Goal: Task Accomplishment & Management: Manage account settings

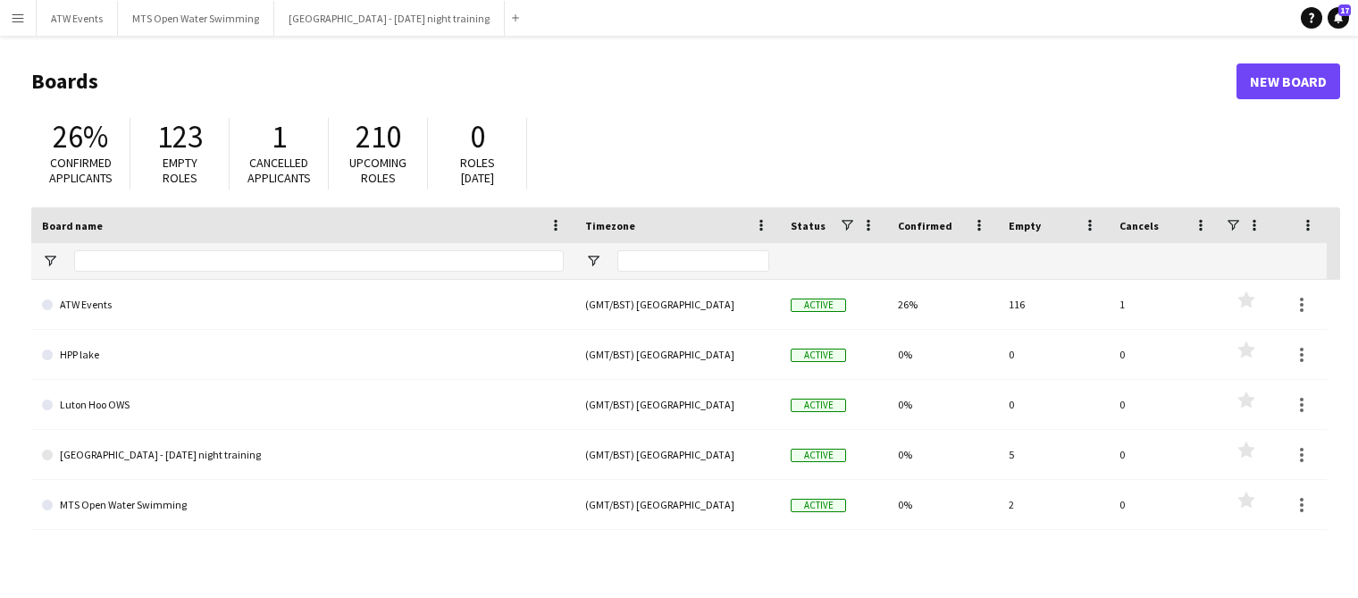
click at [22, 24] on app-icon "Menu" at bounding box center [18, 18] width 14 height 14
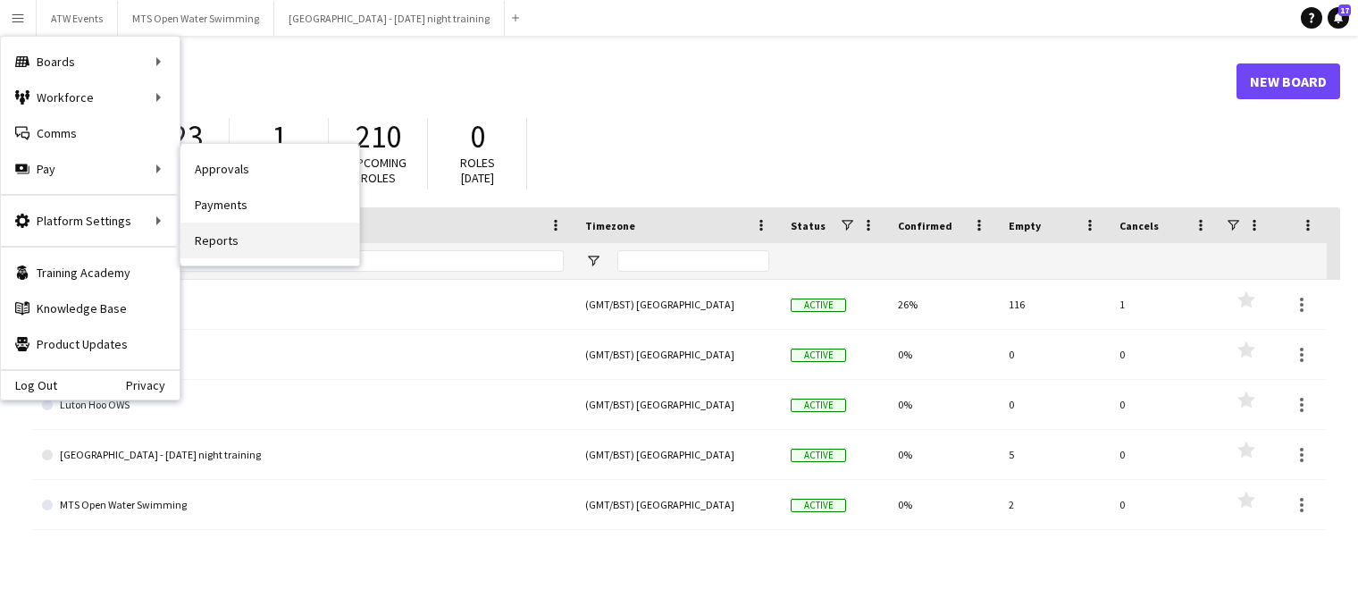
click at [208, 244] on link "Reports" at bounding box center [269, 240] width 179 height 36
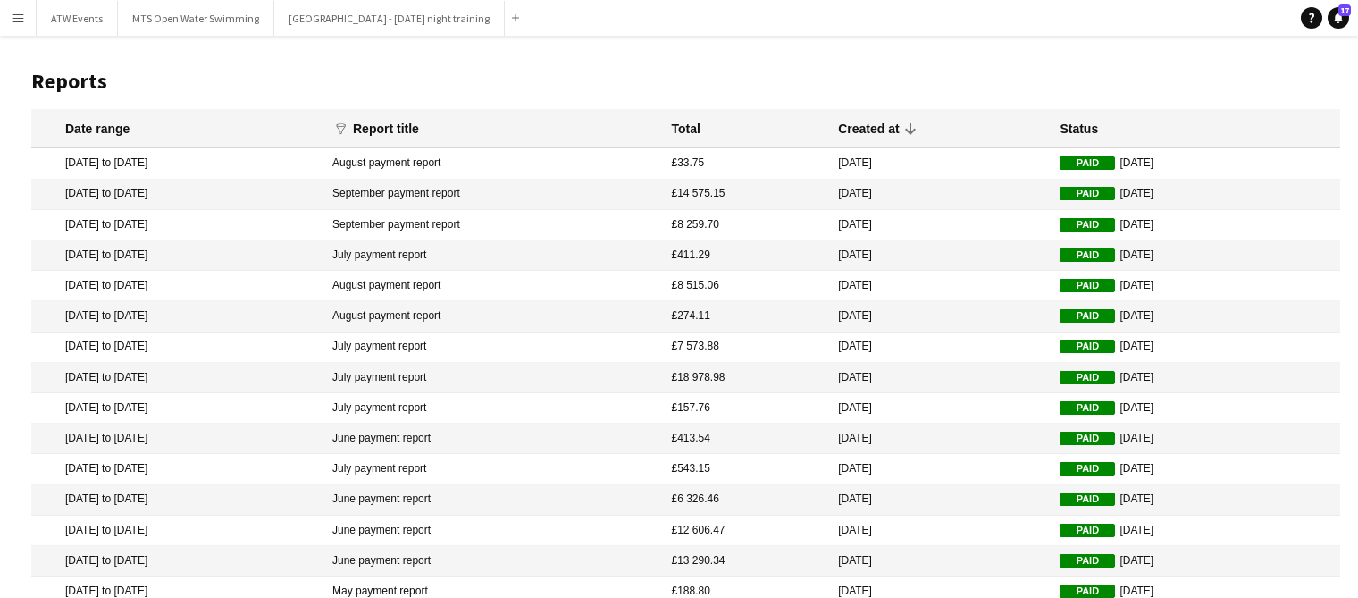
click at [123, 223] on mat-cell "[DATE] to [DATE]" at bounding box center [177, 225] width 292 height 30
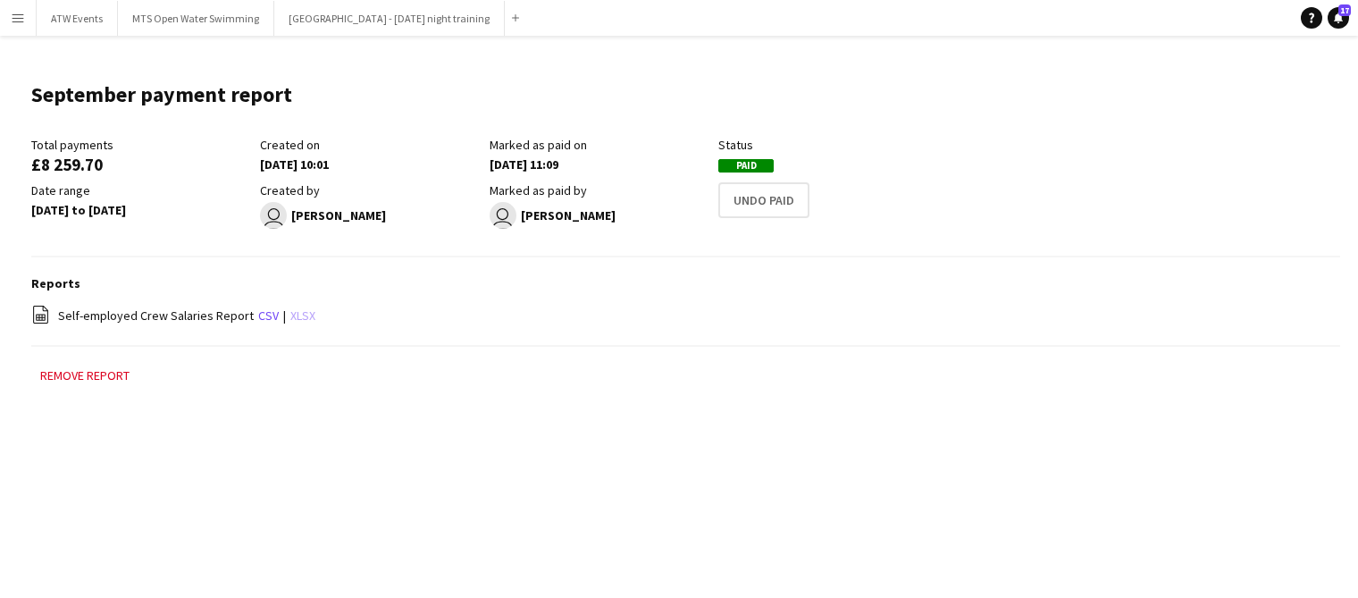
click at [290, 316] on link "xlsx" at bounding box center [302, 315] width 25 height 16
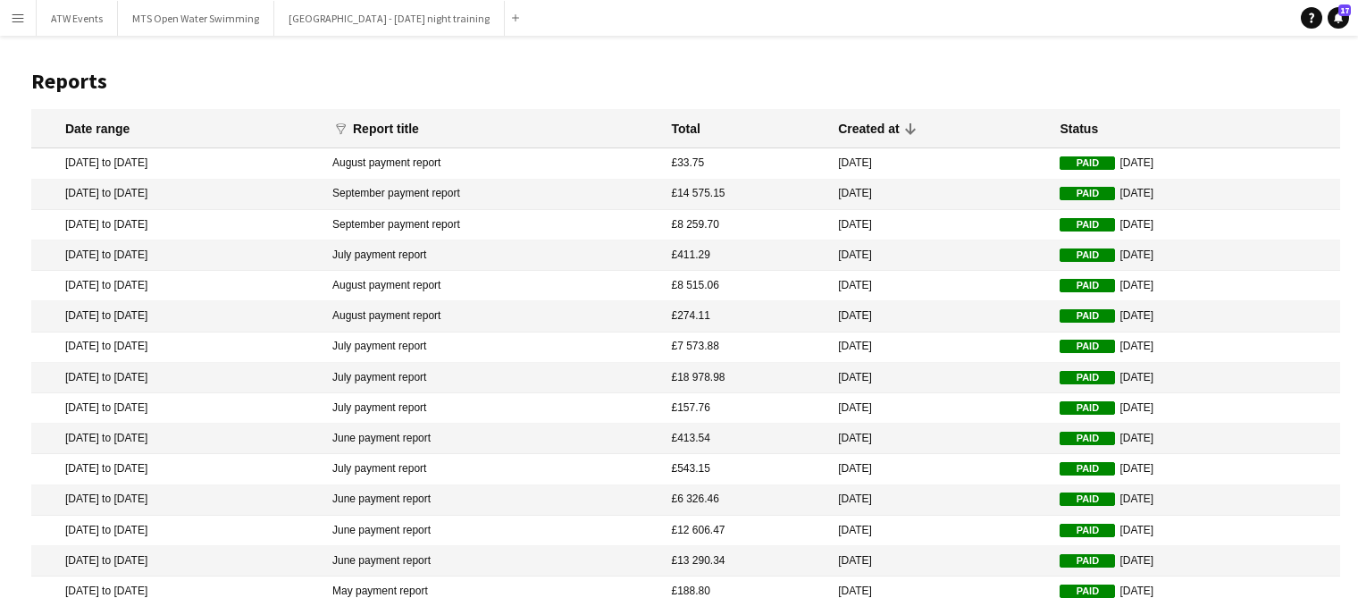
click at [152, 192] on mat-cell "[DATE] to [DATE]" at bounding box center [177, 195] width 292 height 30
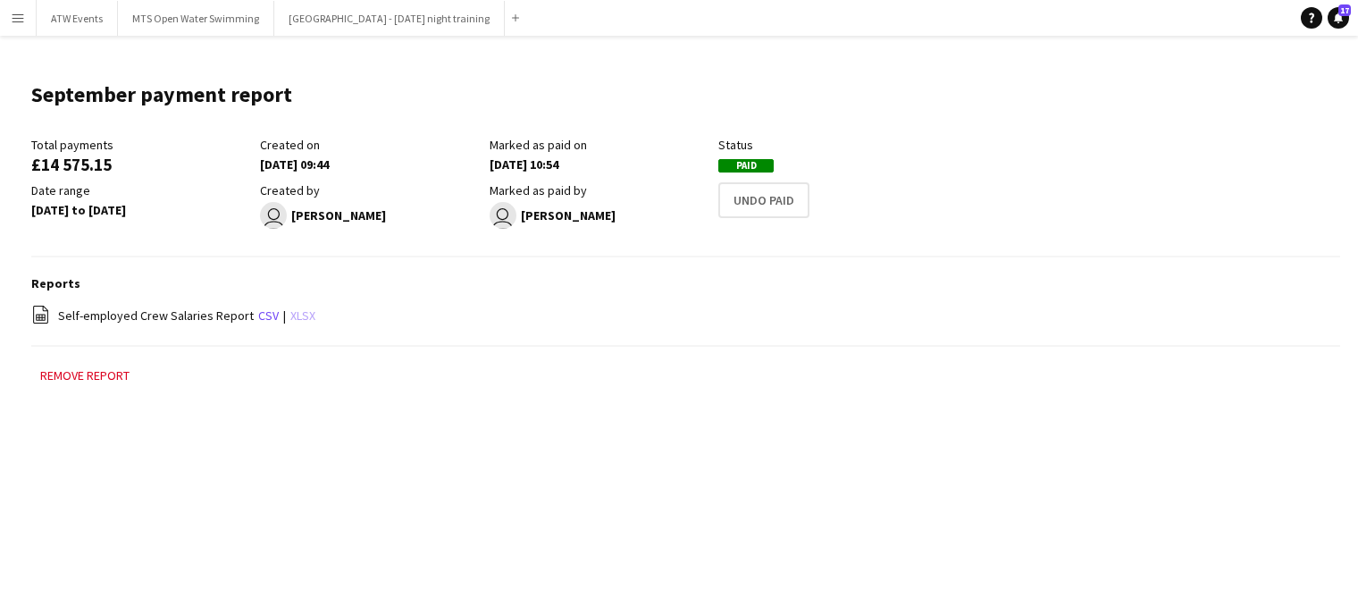
click at [298, 314] on link "xlsx" at bounding box center [302, 315] width 25 height 16
click at [23, 21] on app-icon "Menu" at bounding box center [18, 18] width 14 height 14
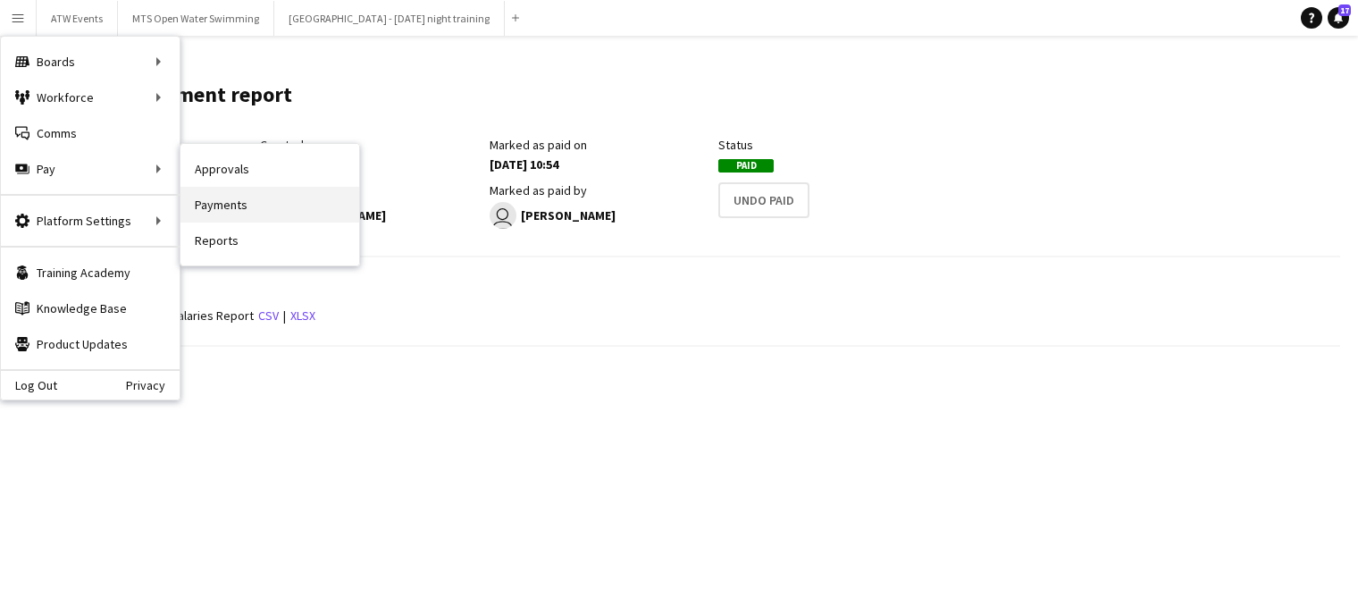
click at [211, 212] on link "Payments" at bounding box center [269, 205] width 179 height 36
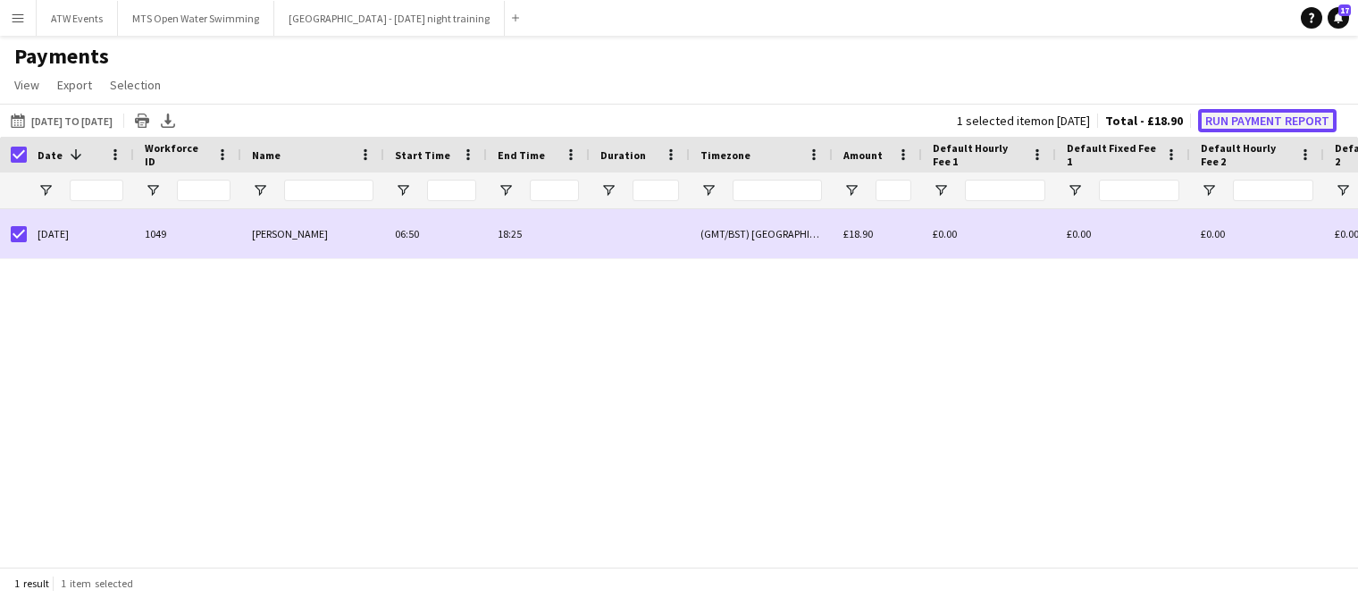
click at [1247, 120] on button "Run Payment Report" at bounding box center [1267, 120] width 138 height 23
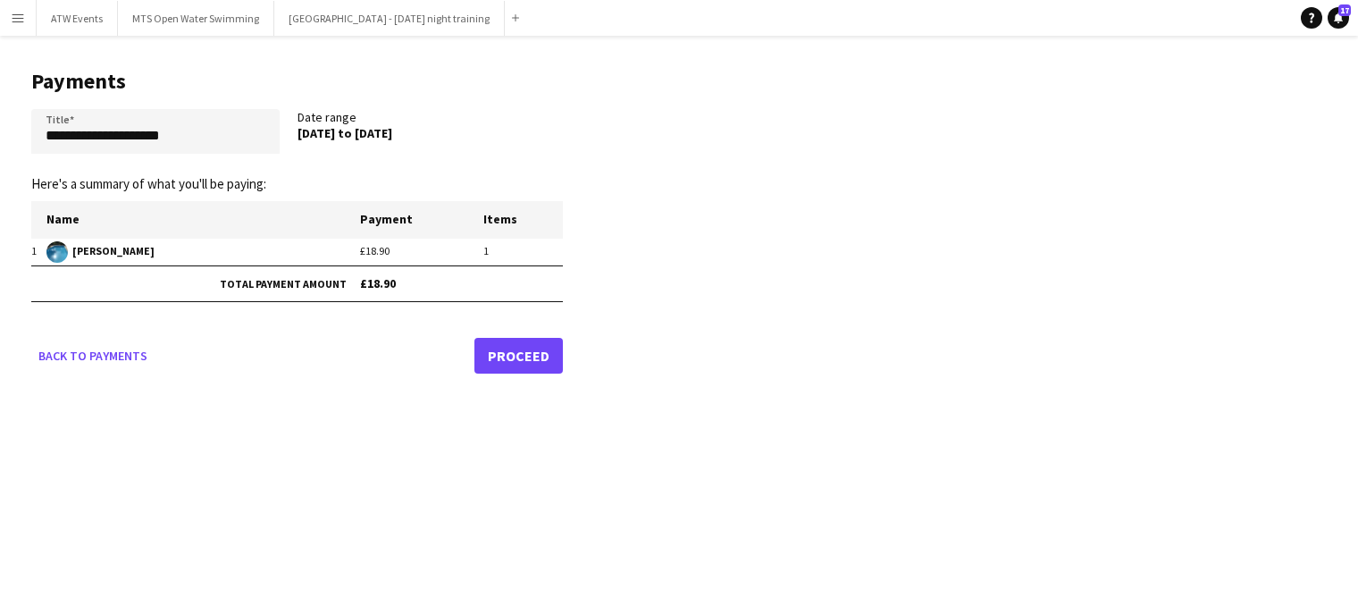
click at [520, 349] on link "Proceed" at bounding box center [518, 356] width 88 height 36
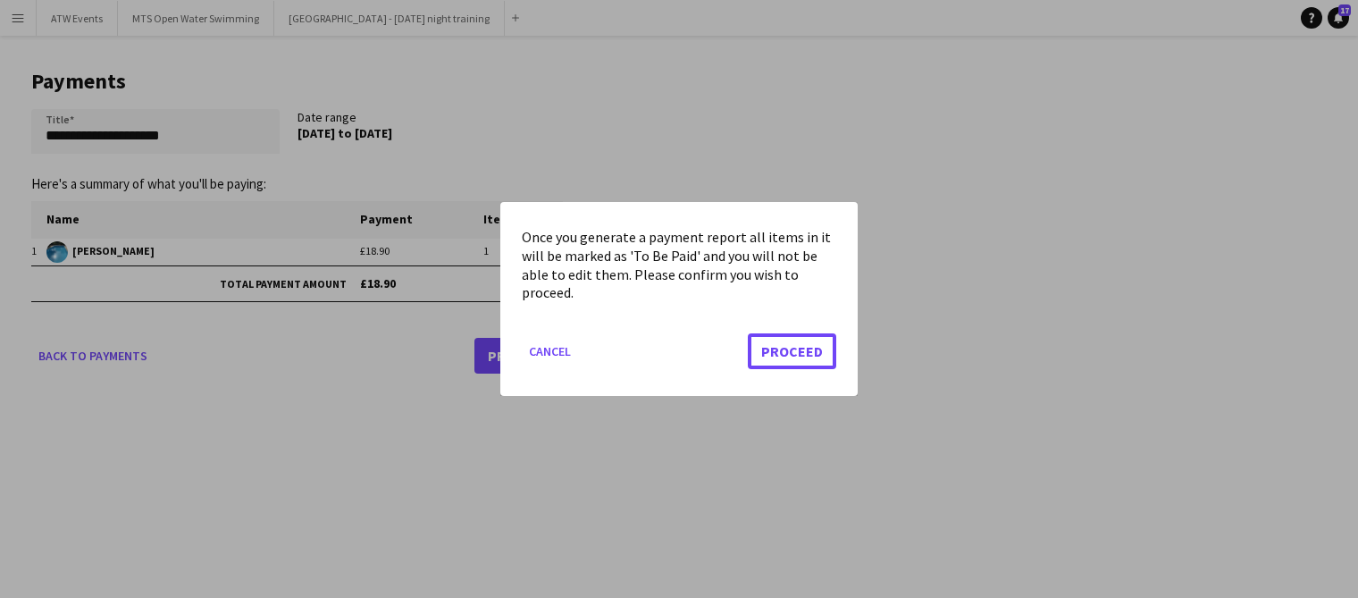
click at [773, 364] on button "Proceed" at bounding box center [792, 351] width 88 height 36
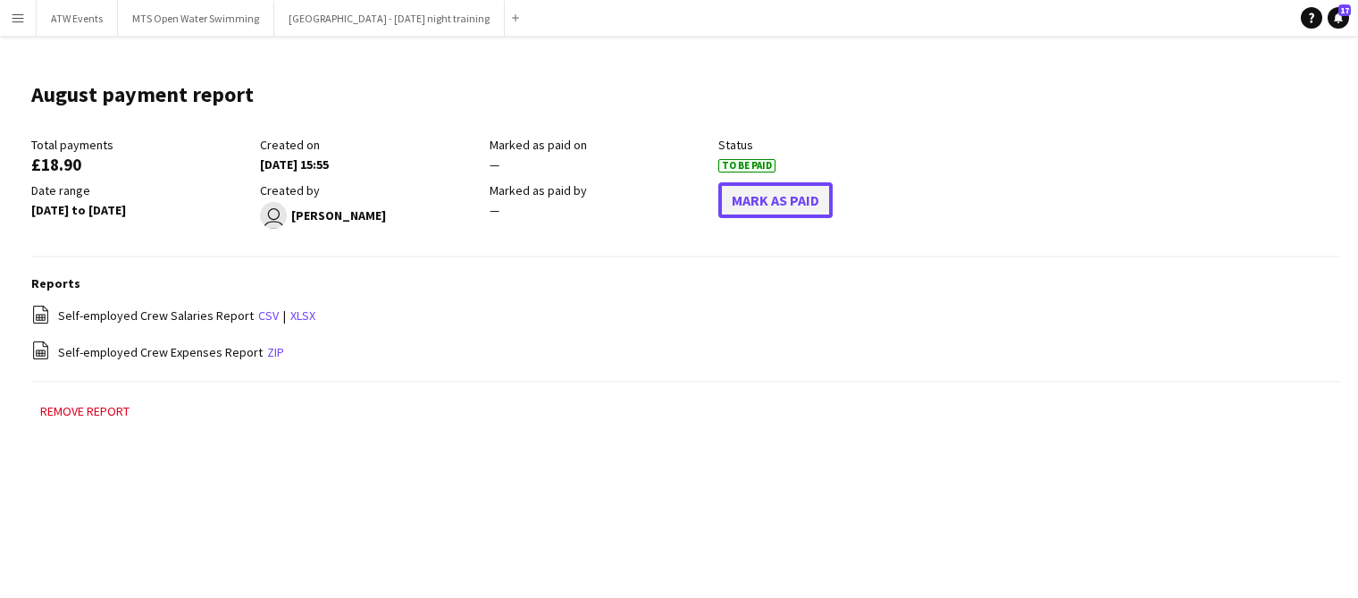
click at [777, 197] on button "Mark As Paid" at bounding box center [775, 200] width 114 height 36
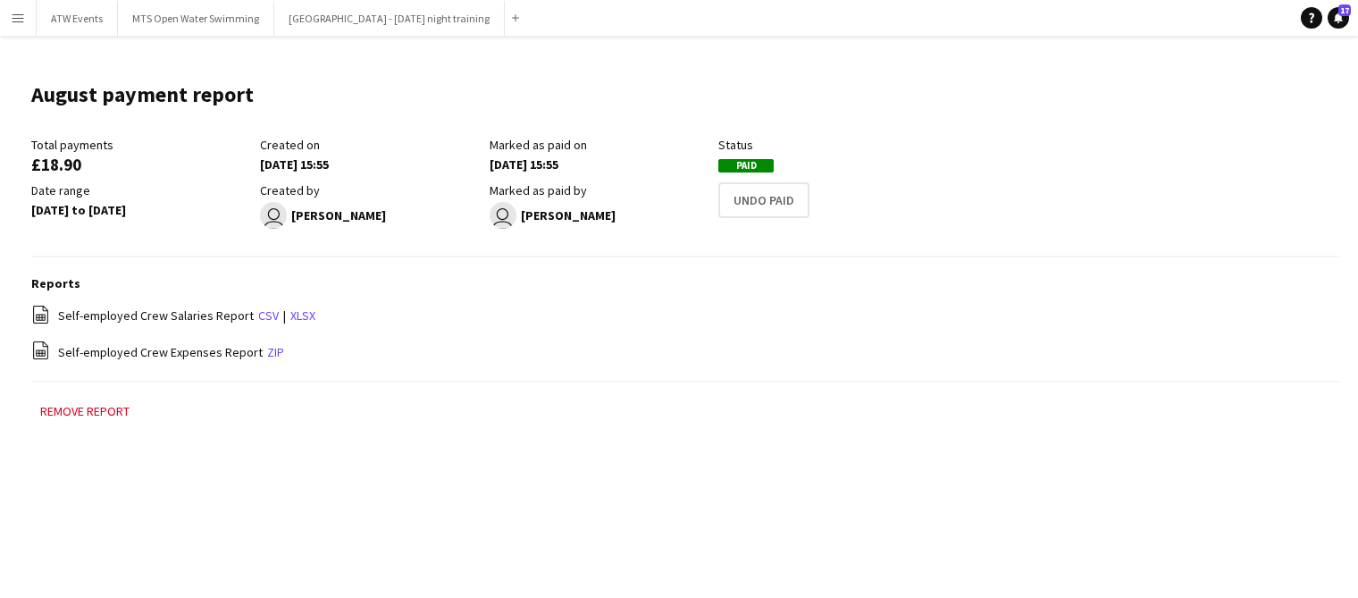
click at [22, 21] on app-icon "Menu" at bounding box center [18, 18] width 14 height 14
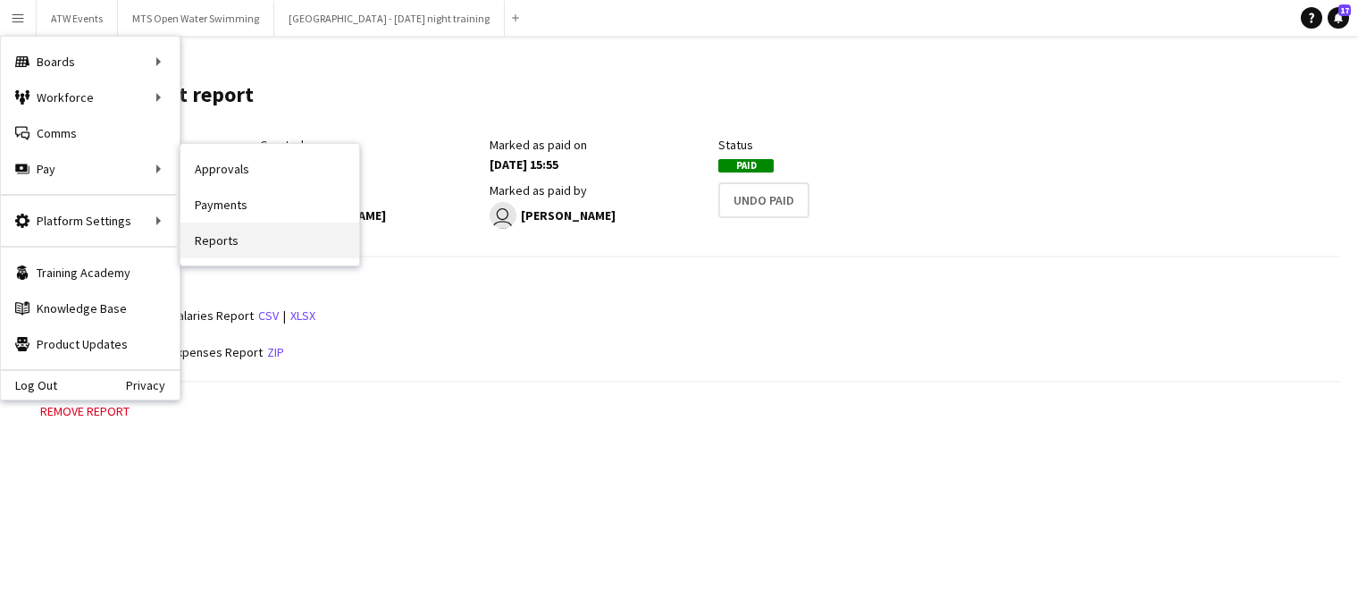
click at [217, 242] on link "Reports" at bounding box center [269, 240] width 179 height 36
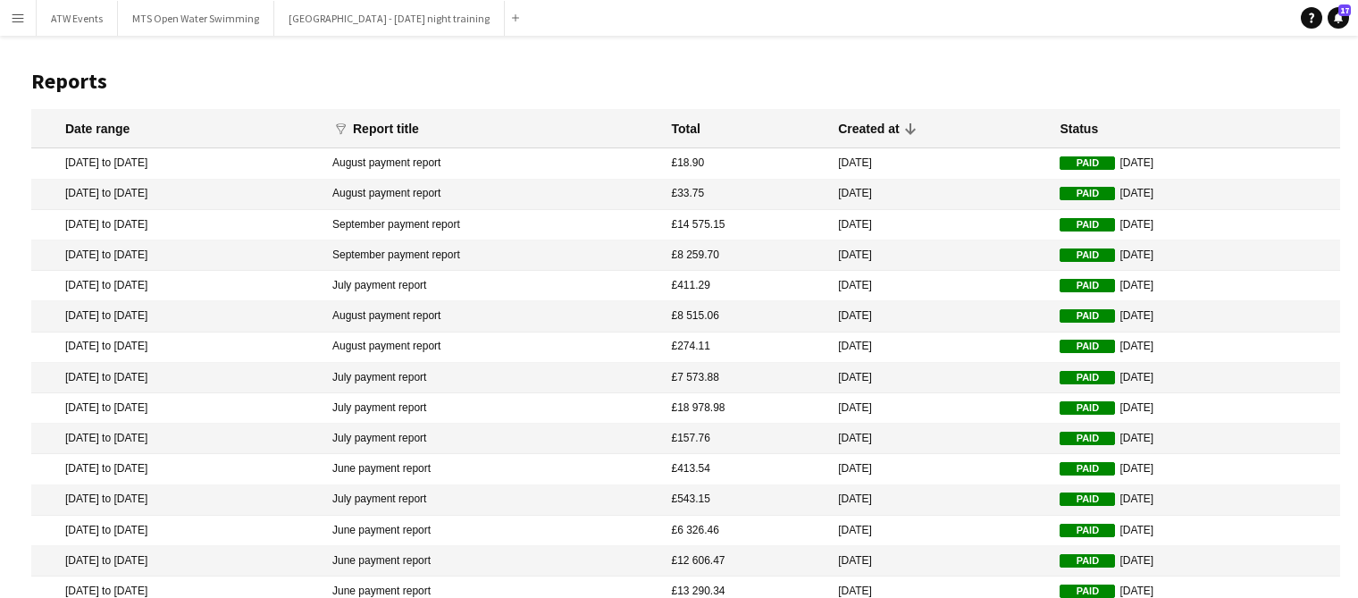
click at [17, 18] on app-icon "Menu" at bounding box center [18, 18] width 14 height 14
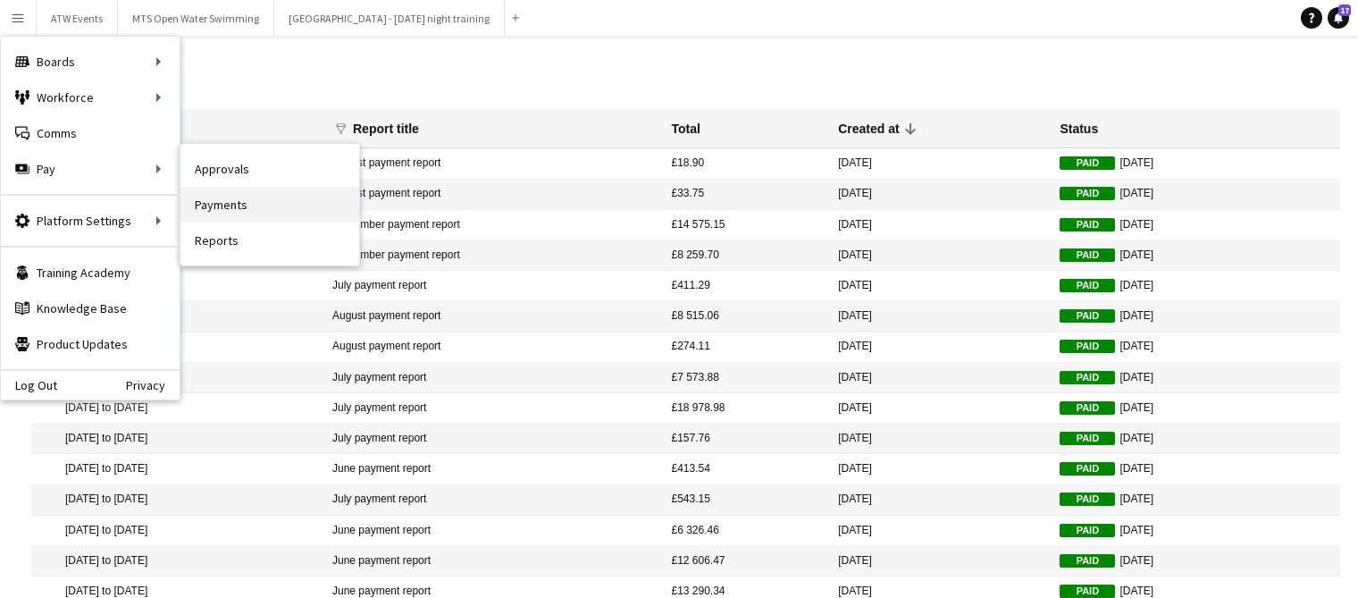
click at [227, 212] on link "Payments" at bounding box center [269, 205] width 179 height 36
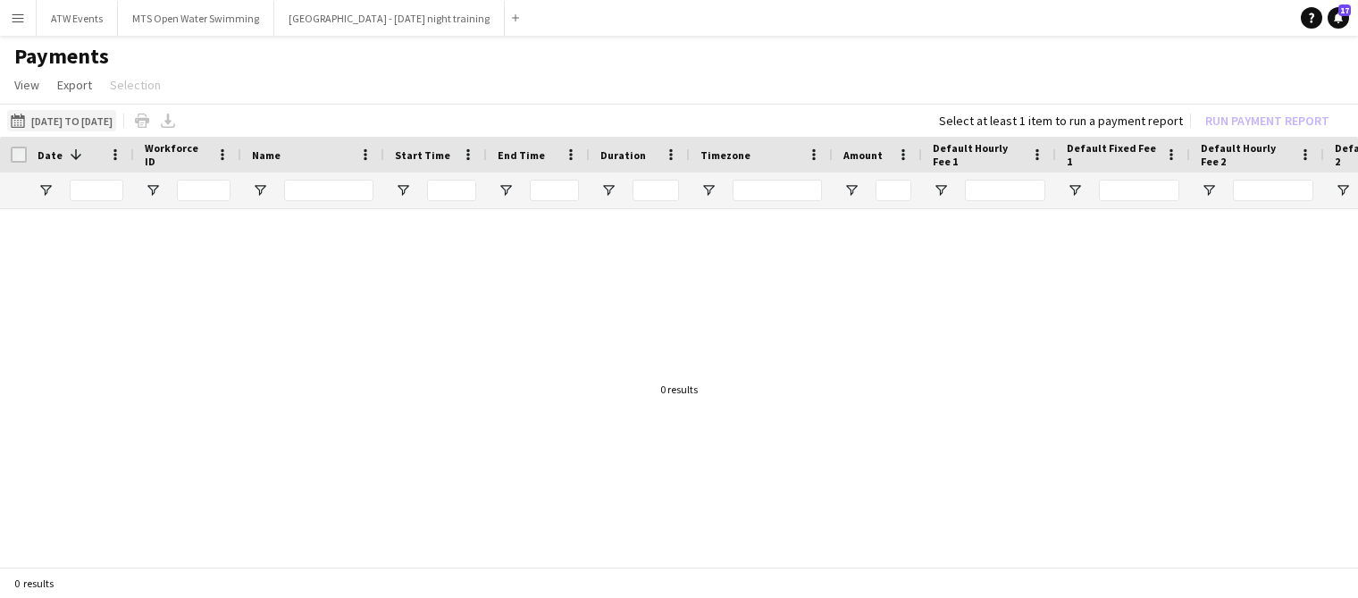
click at [23, 116] on app-icon "[DATE] to [DATE]" at bounding box center [21, 120] width 21 height 14
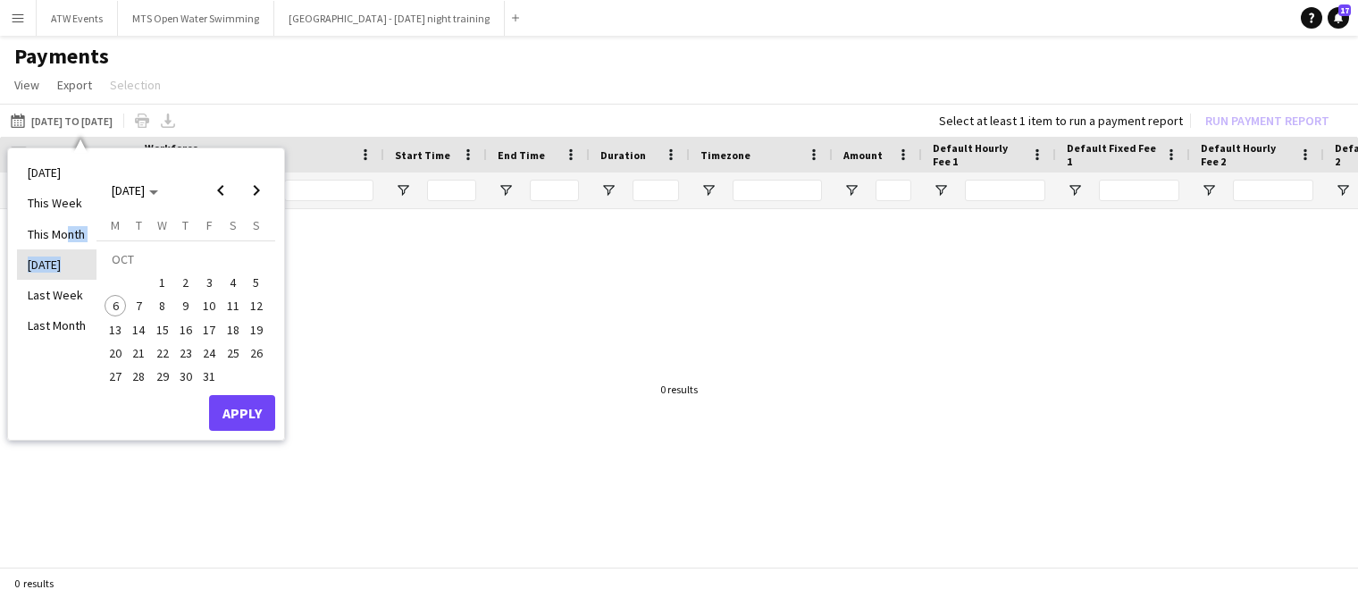
drag, startPoint x: 56, startPoint y: 230, endPoint x: 55, endPoint y: 280, distance: 50.0
click at [55, 280] on ul "[DATE] This Week This Month [DATE] Last Week Last Month" at bounding box center [57, 293] width 80 height 273
click at [48, 327] on li "Last Month" at bounding box center [57, 325] width 80 height 30
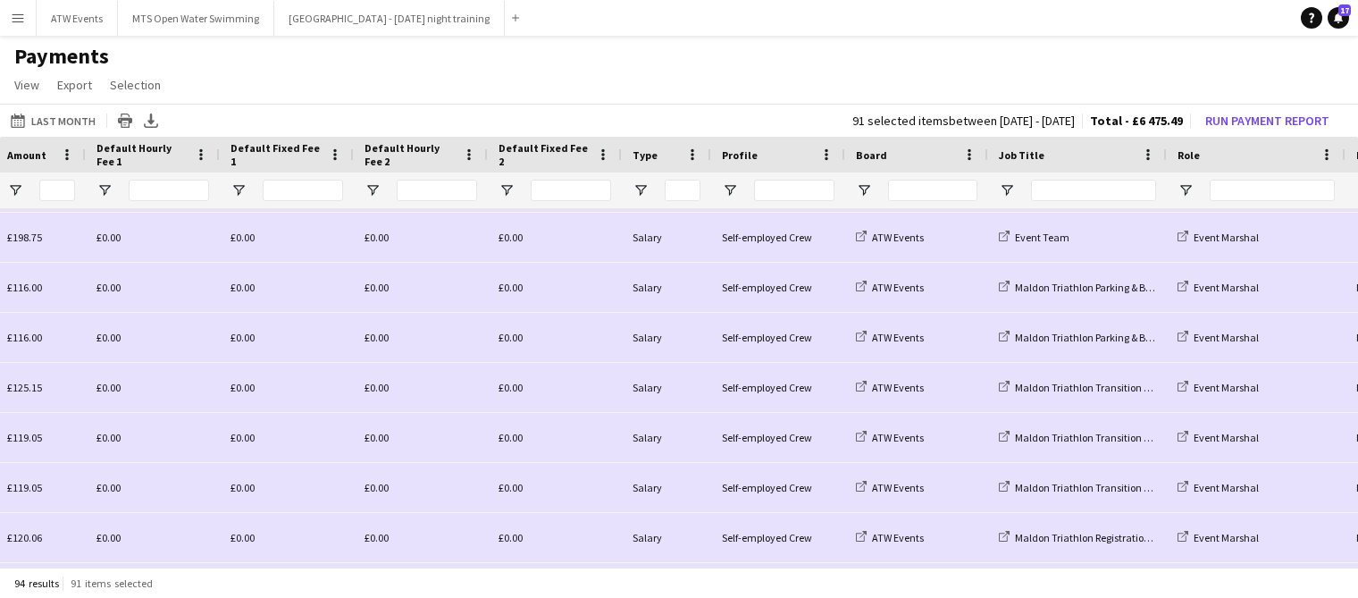
scroll to position [0, 544]
